Goal: Find specific page/section: Find specific page/section

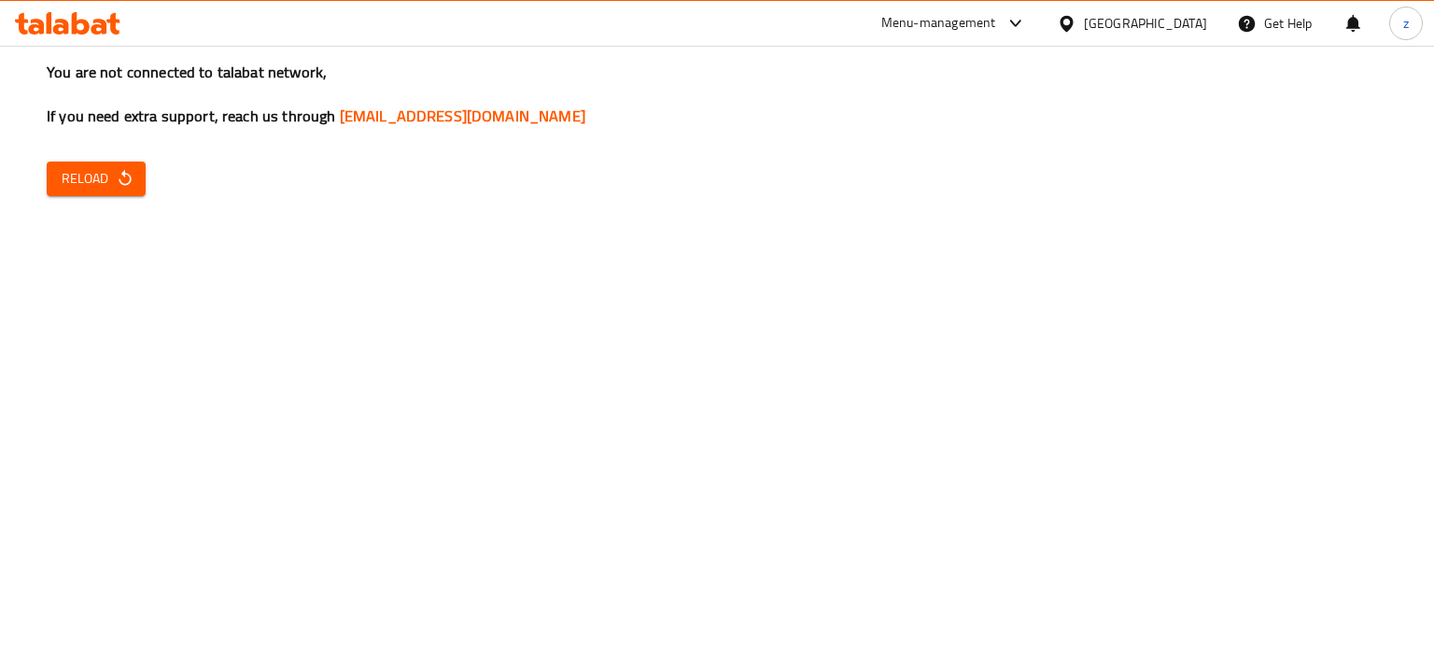
click at [112, 182] on span "Reload" at bounding box center [96, 178] width 69 height 23
click at [116, 180] on icon "button" at bounding box center [125, 178] width 19 height 19
click at [108, 184] on span "Reload" at bounding box center [96, 178] width 69 height 23
click at [114, 180] on span "Reload" at bounding box center [96, 178] width 69 height 23
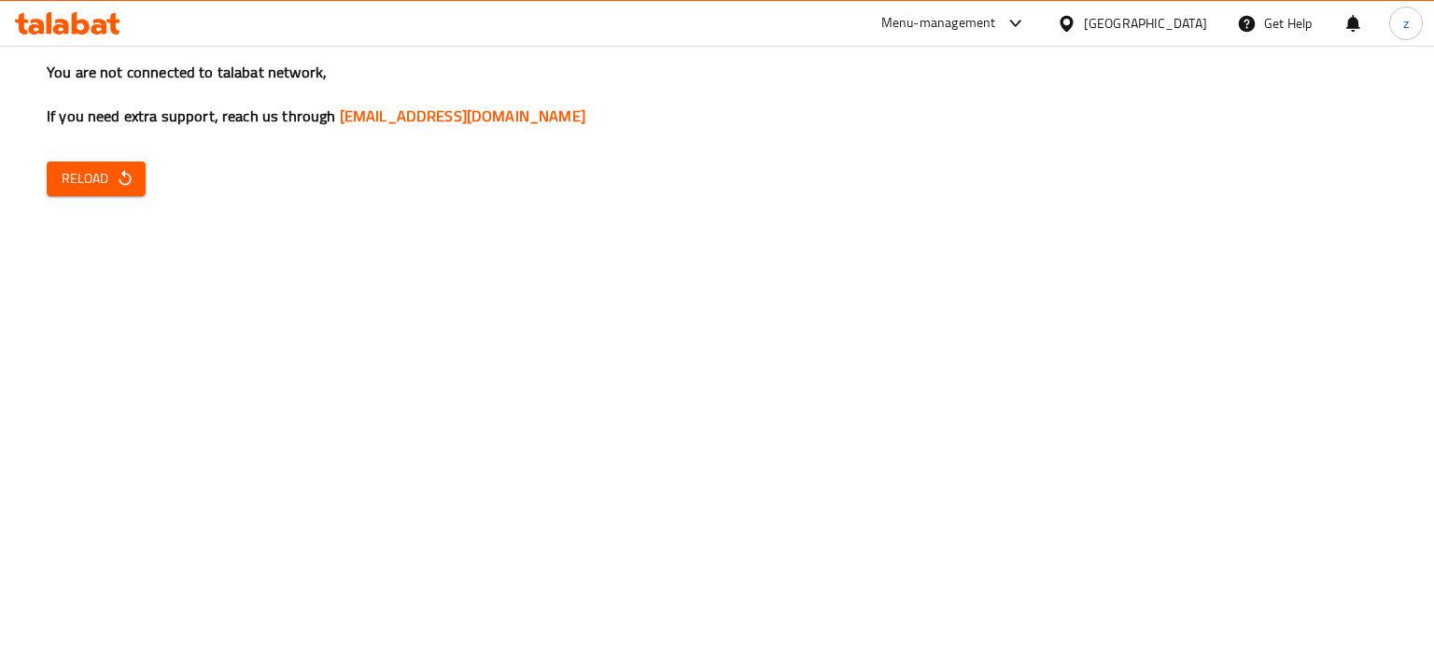
click at [116, 179] on icon "button" at bounding box center [125, 178] width 19 height 19
click at [114, 176] on span "Reload" at bounding box center [96, 178] width 69 height 23
click at [89, 190] on span "Reload" at bounding box center [96, 178] width 69 height 23
click at [137, 176] on button "Reload" at bounding box center [96, 179] width 99 height 35
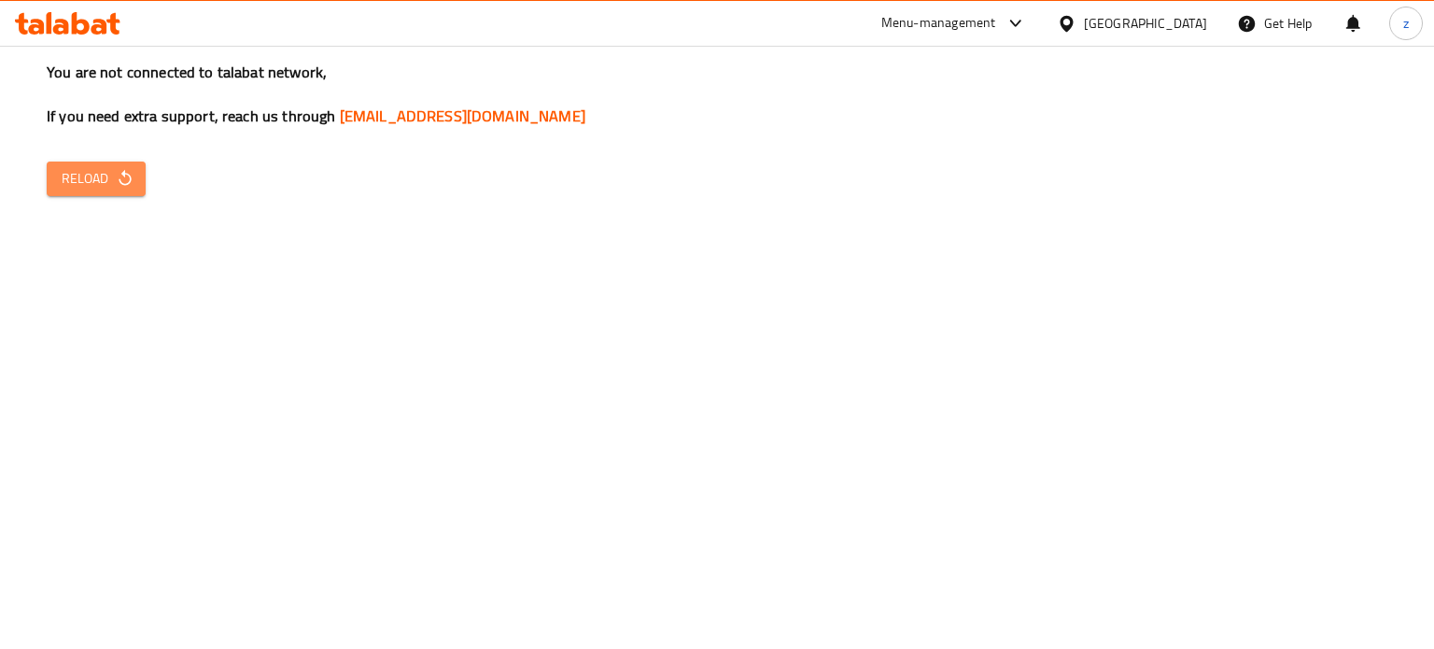
click at [71, 175] on span "Reload" at bounding box center [96, 178] width 69 height 23
click at [56, 182] on button "Reload" at bounding box center [96, 179] width 99 height 35
click at [99, 184] on span "Reload" at bounding box center [96, 178] width 69 height 23
click at [105, 185] on span "Reload" at bounding box center [96, 178] width 69 height 23
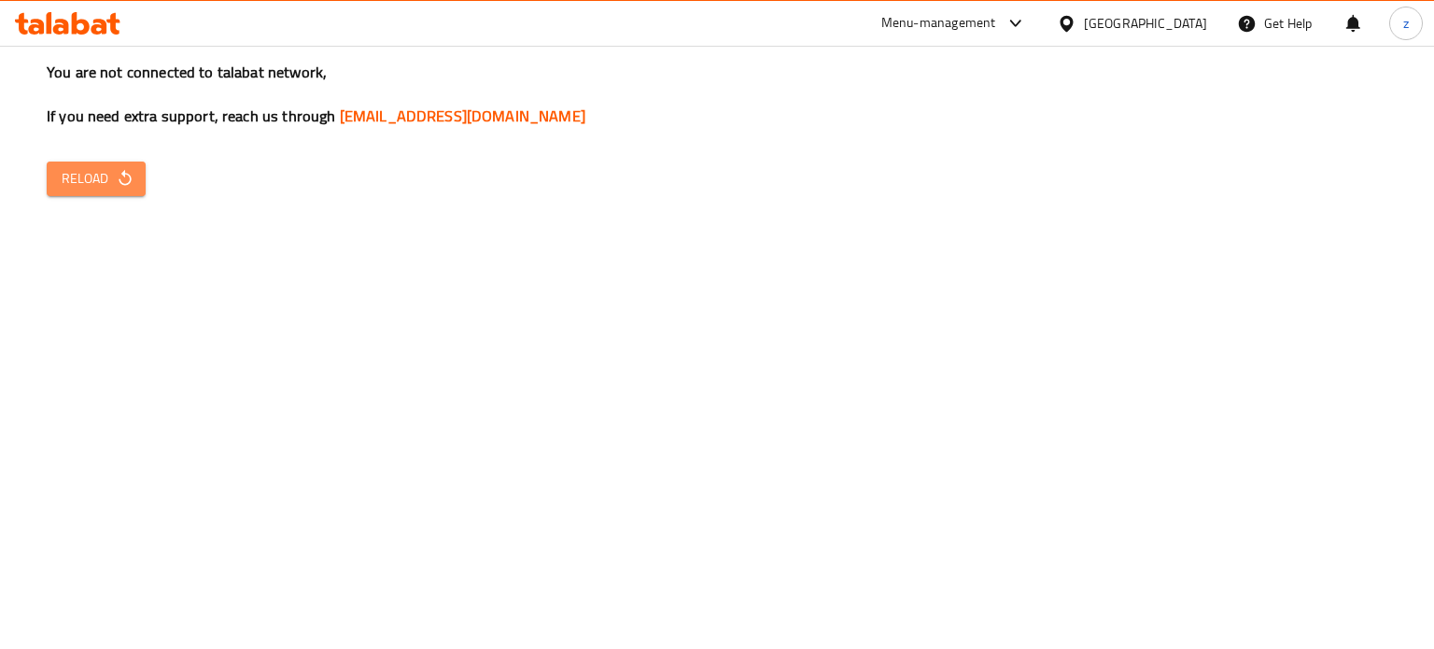
click at [119, 190] on button "Reload" at bounding box center [96, 179] width 99 height 35
click at [116, 171] on icon "button" at bounding box center [125, 178] width 19 height 19
click at [97, 186] on span "Reload" at bounding box center [96, 178] width 69 height 23
click at [116, 186] on icon "button" at bounding box center [125, 178] width 19 height 19
click at [119, 176] on icon "button" at bounding box center [125, 178] width 19 height 19
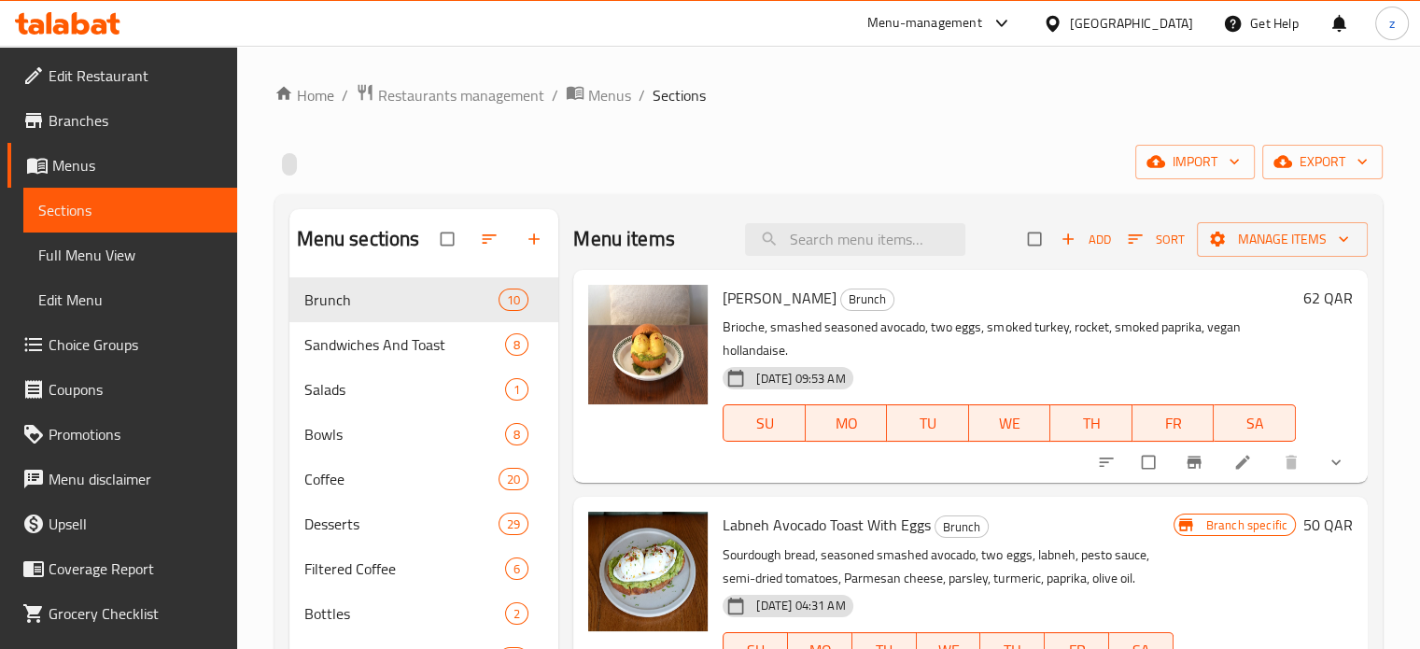
click at [982, 22] on div "Menu-management" at bounding box center [924, 23] width 115 height 22
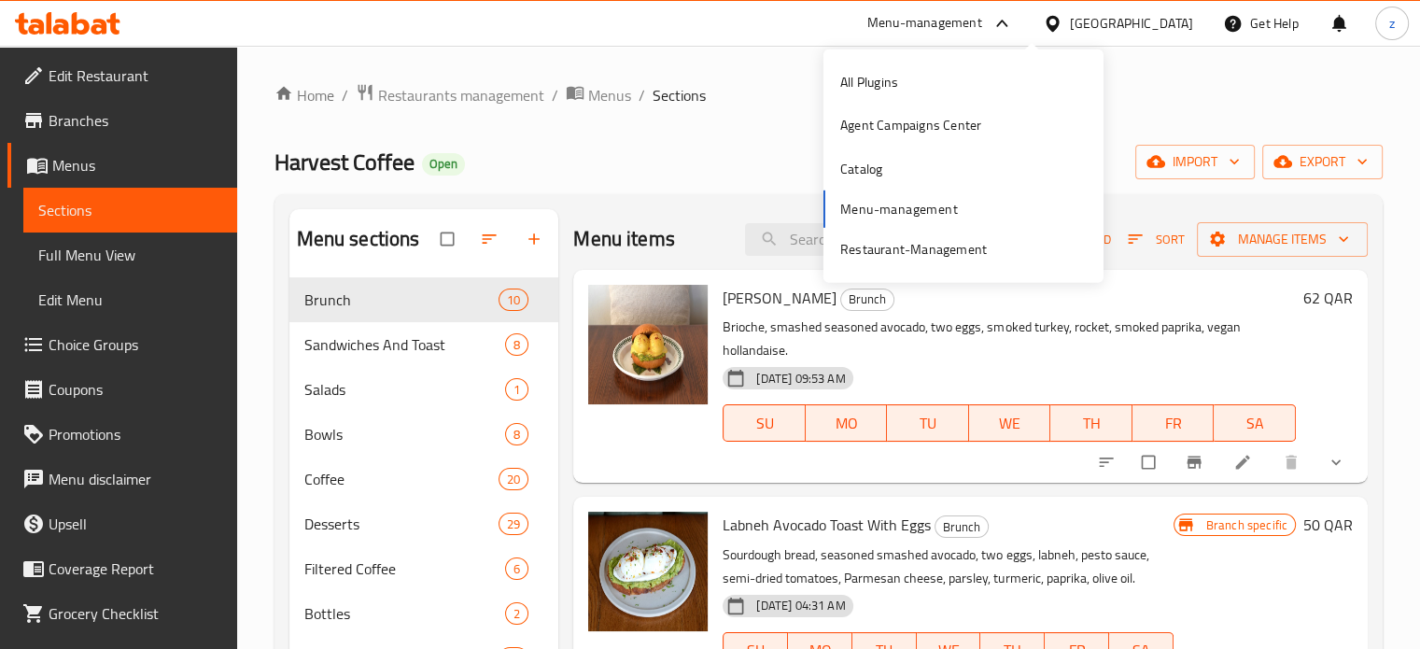
click at [902, 204] on div "All Plugins Agent Campaigns Center Catalog Menu-management Restaurant-Management" at bounding box center [963, 166] width 280 height 211
click at [900, 207] on div "All Plugins Agent Campaigns Center Catalog Menu-management Restaurant-Management" at bounding box center [963, 166] width 280 height 211
click at [886, 122] on div "Agent Campaigns Center" at bounding box center [910, 125] width 141 height 21
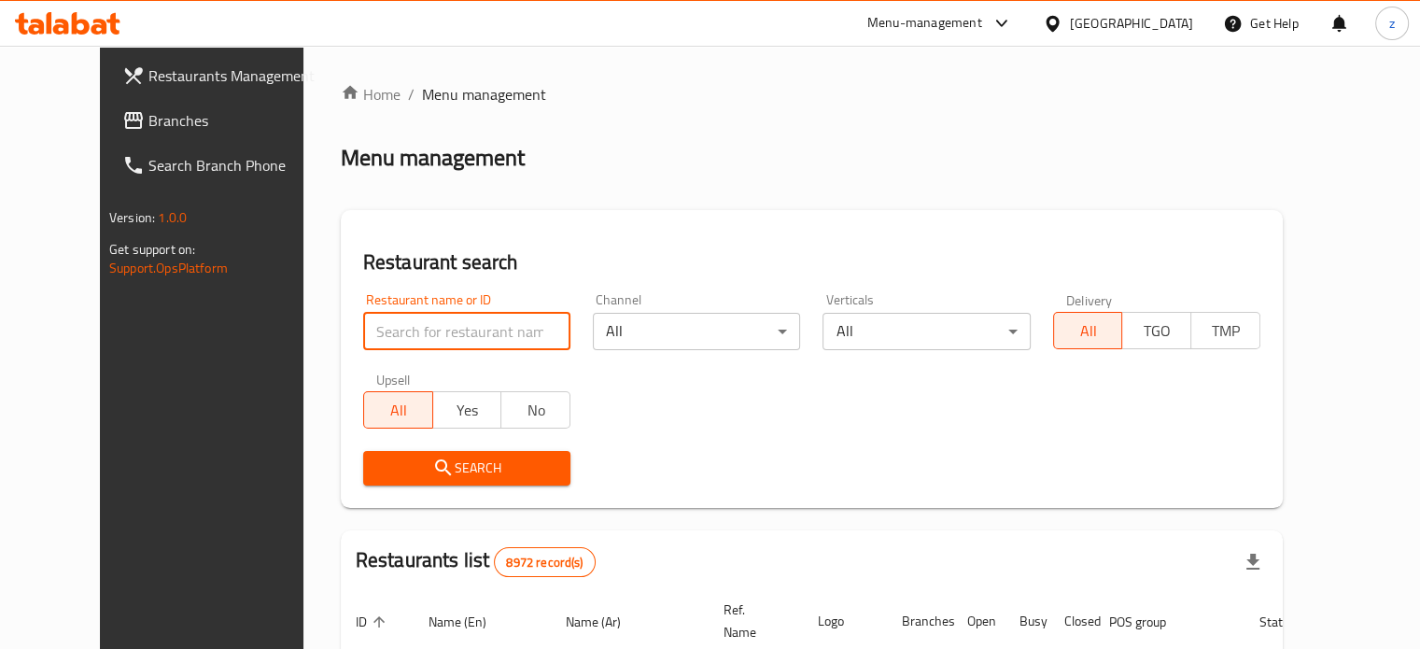
click at [367, 344] on input "search" at bounding box center [466, 331] width 207 height 37
type input "Bake and Take"
click button "Search" at bounding box center [466, 468] width 207 height 35
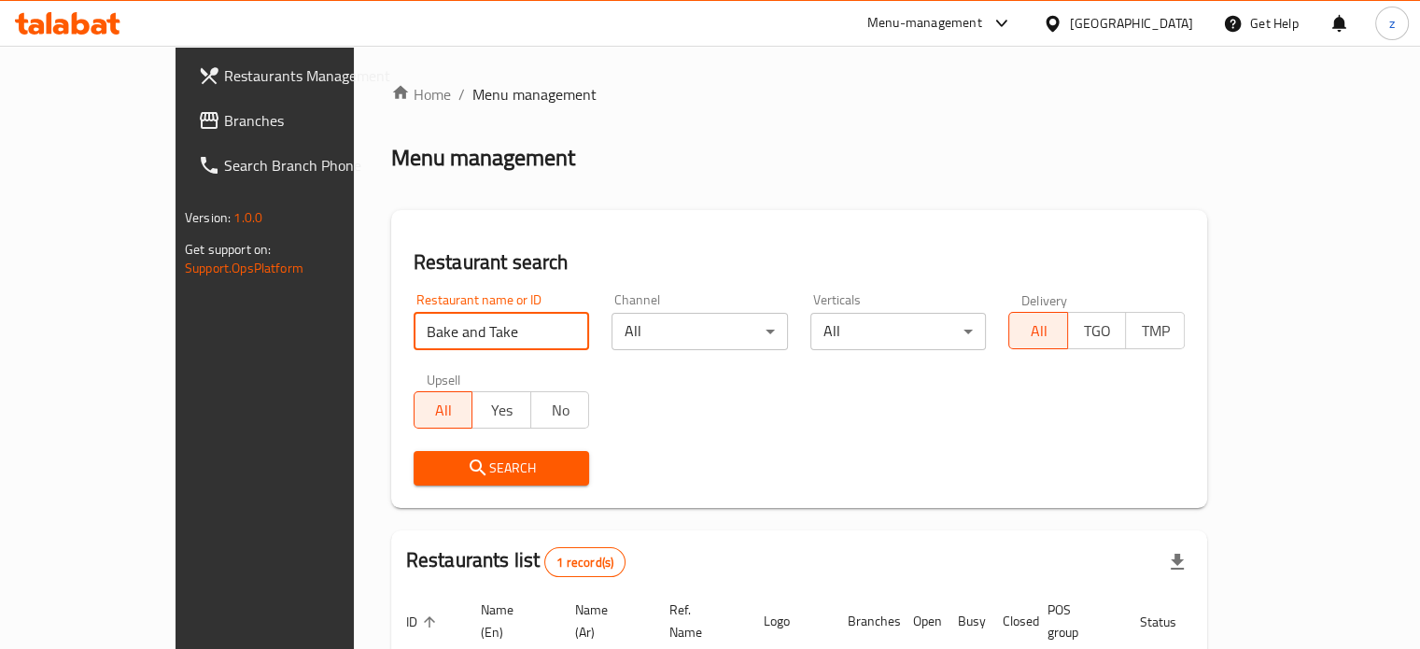
drag, startPoint x: 409, startPoint y: 332, endPoint x: 300, endPoint y: 335, distance: 109.3
click at [414, 335] on input "Bake and Take" at bounding box center [502, 331] width 176 height 37
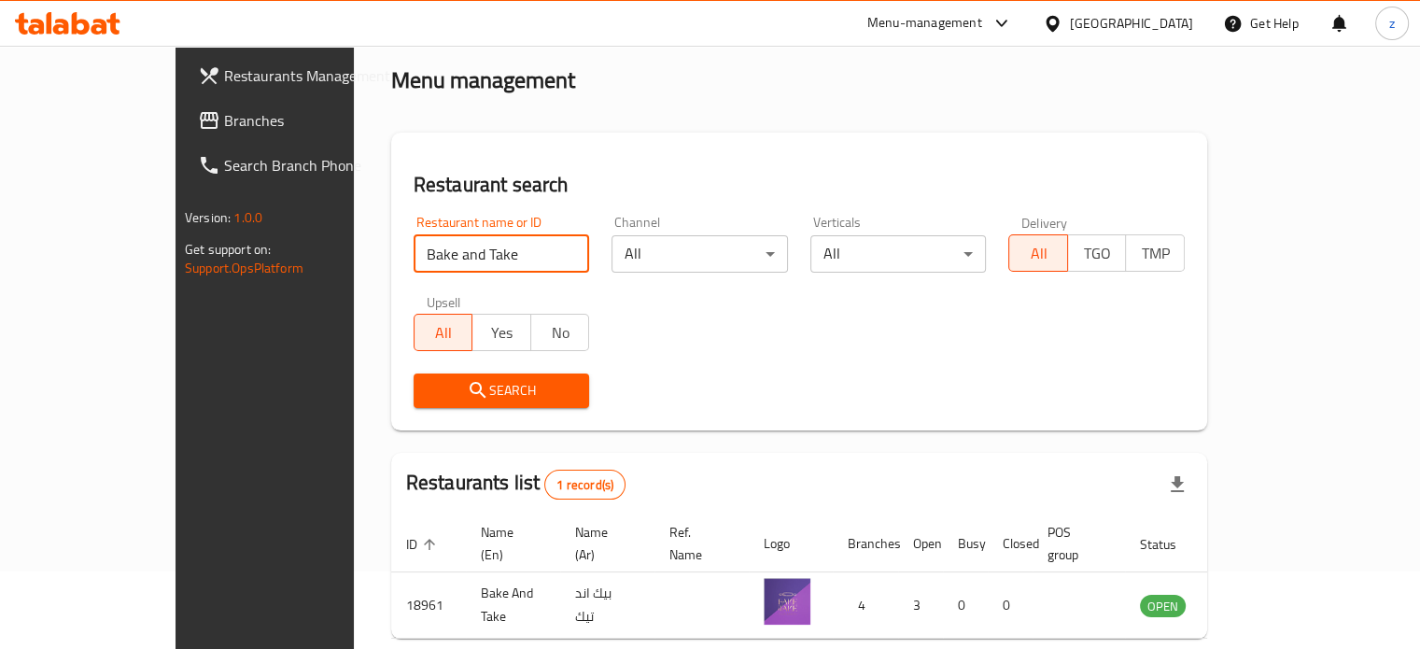
scroll to position [146, 0]
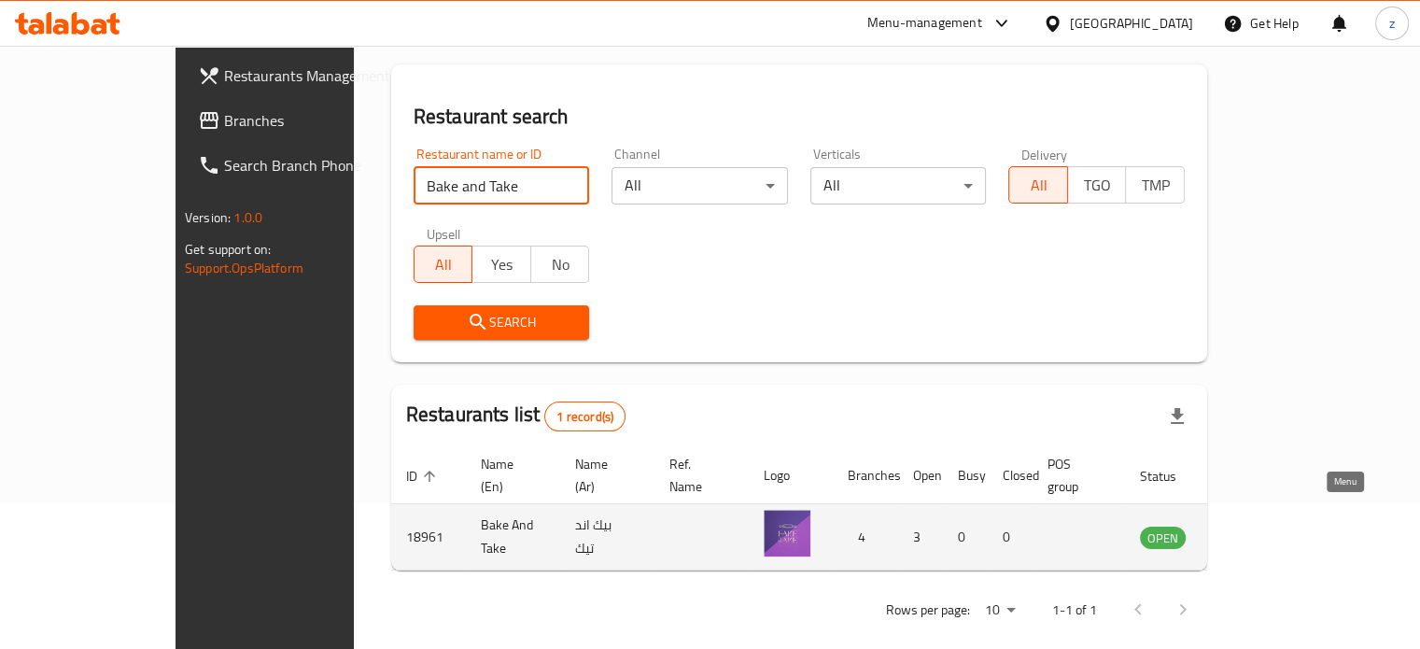
click at [1259, 530] on icon "enhanced table" at bounding box center [1249, 538] width 21 height 16
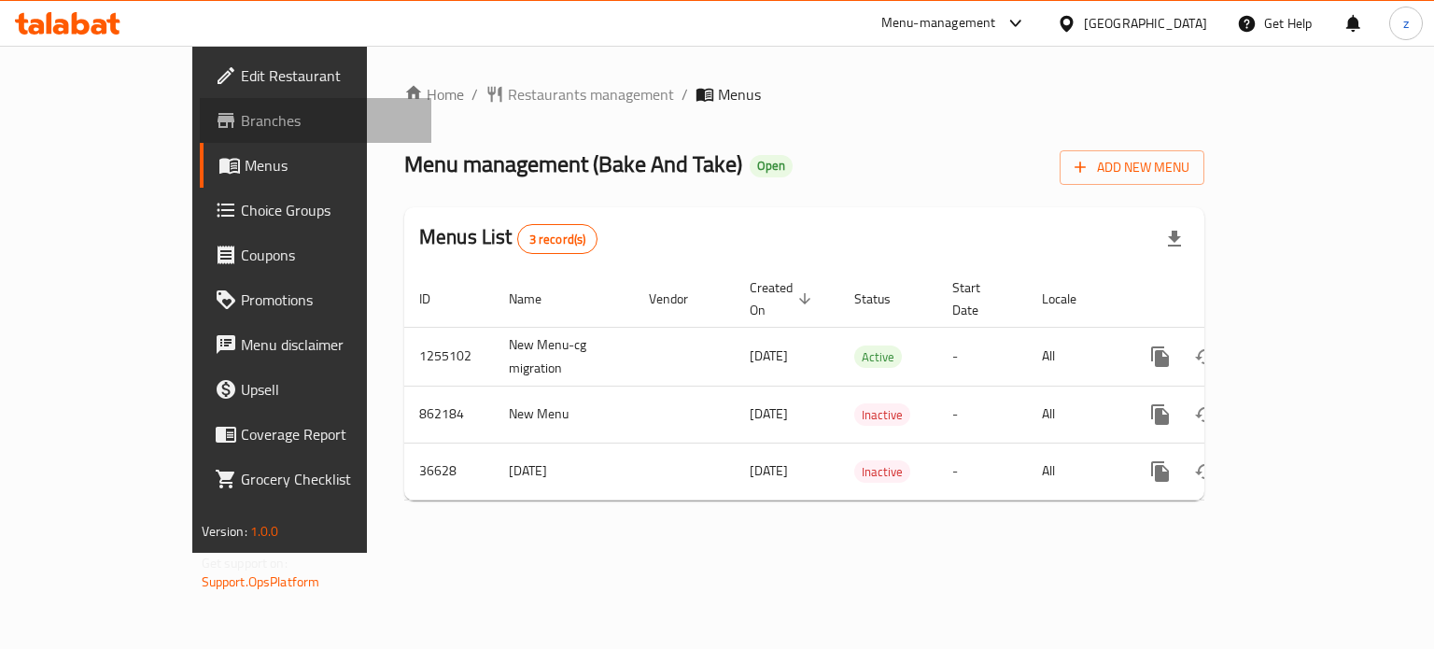
click at [241, 123] on span "Branches" at bounding box center [329, 120] width 176 height 22
